Goal: Navigation & Orientation: Go to known website

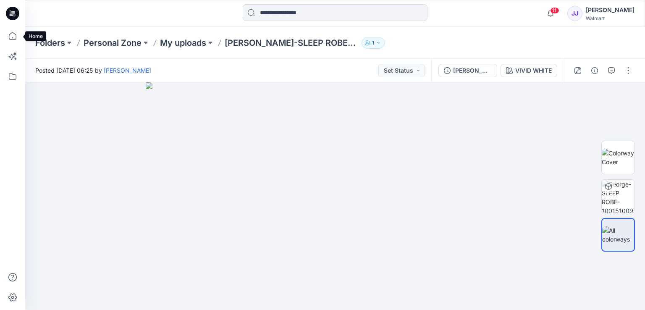
click at [14, 16] on icon at bounding box center [14, 16] width 2 height 0
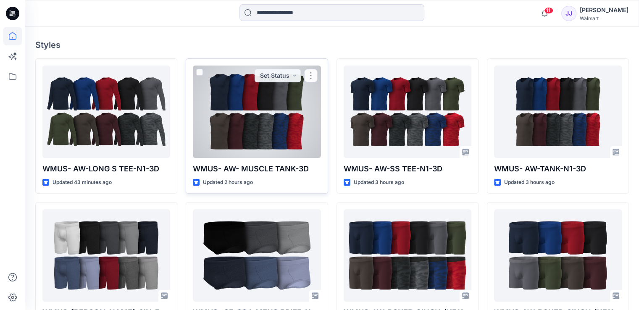
scroll to position [136, 0]
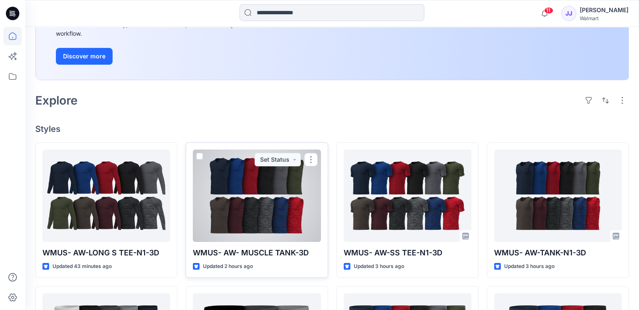
click at [224, 184] on div at bounding box center [257, 196] width 128 height 92
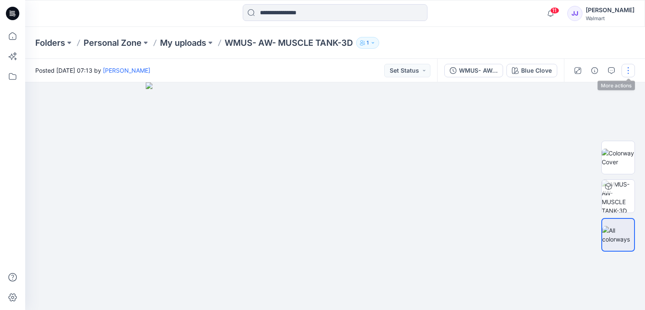
click at [627, 72] on button "button" at bounding box center [628, 70] width 13 height 13
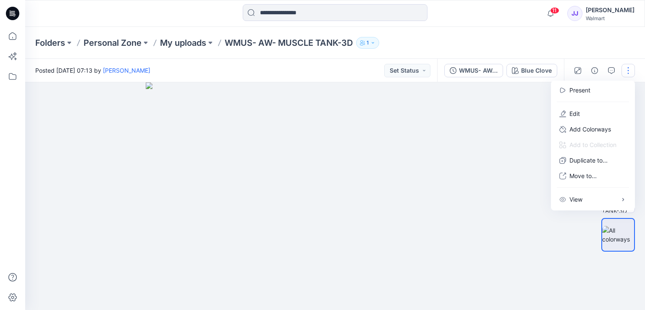
click at [429, 27] on div "Folders Personal Zone My uploads WMUS- AW- MUSCLE TANK-3D 1" at bounding box center [335, 43] width 620 height 32
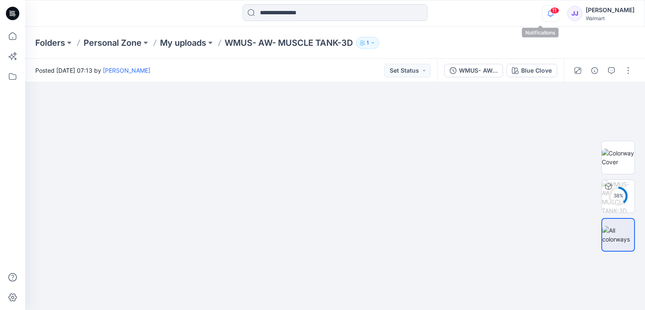
click at [543, 14] on icon "button" at bounding box center [551, 13] width 16 height 17
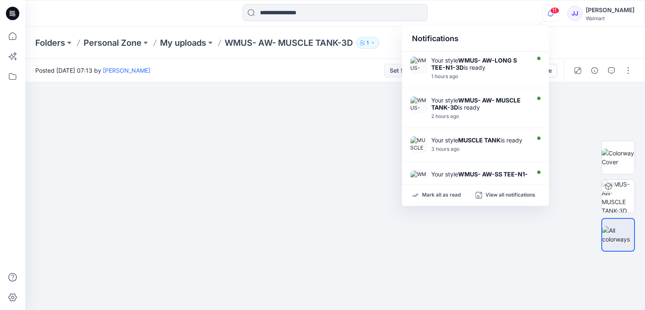
click at [500, 14] on div "11 Notifications Your style WMUS- AW-LONG S TEE-N1-3D is ready 1 hours ago Your…" at bounding box center [335, 13] width 620 height 18
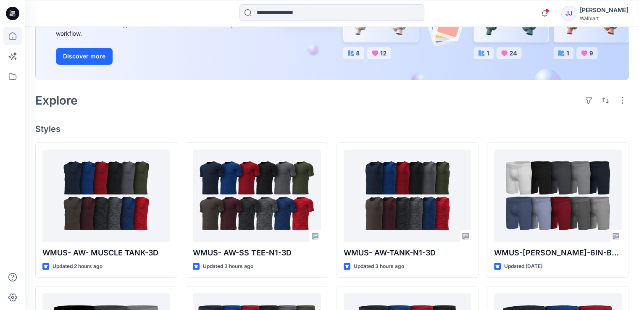
scroll to position [136, 0]
